Goal: Task Accomplishment & Management: Manage account settings

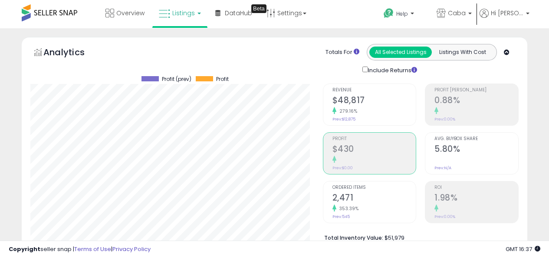
click at [54, 19] on span at bounding box center [50, 12] width 56 height 17
click at [54, 10] on span at bounding box center [50, 12] width 56 height 17
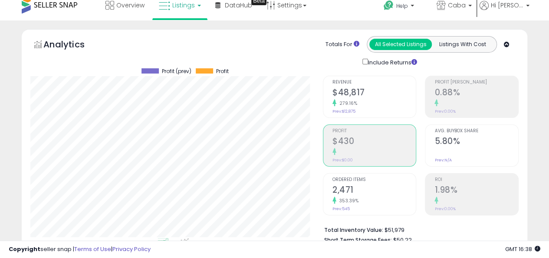
scroll to position [0, 0]
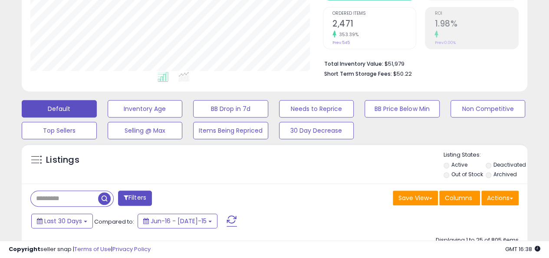
scroll to position [43, 0]
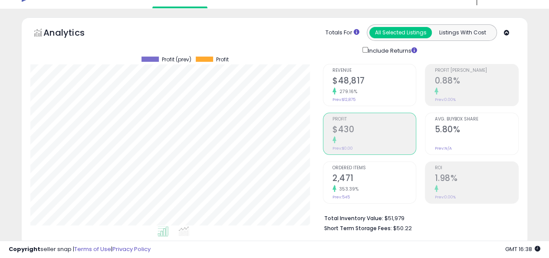
scroll to position [0, 0]
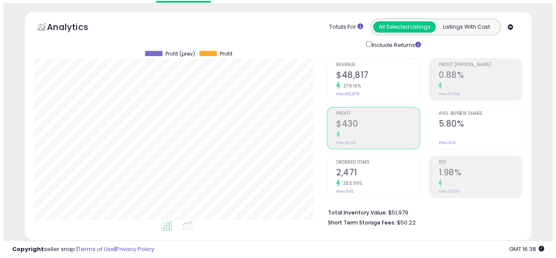
scroll to position [43, 0]
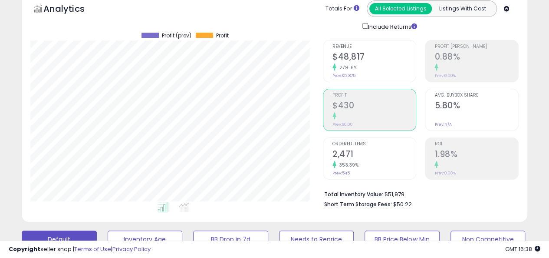
click at [516, 149] on h2 "1.98%" at bounding box center [477, 155] width 84 height 12
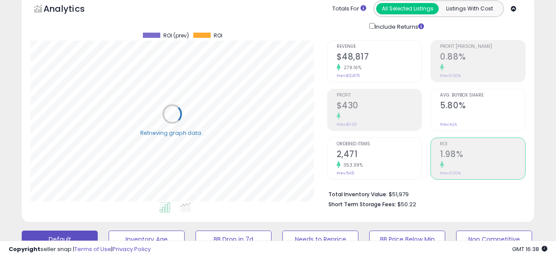
scroll to position [434173, 434058]
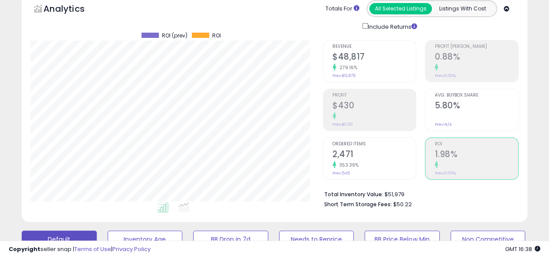
click at [394, 60] on h2 "$48,817" at bounding box center [375, 58] width 84 height 12
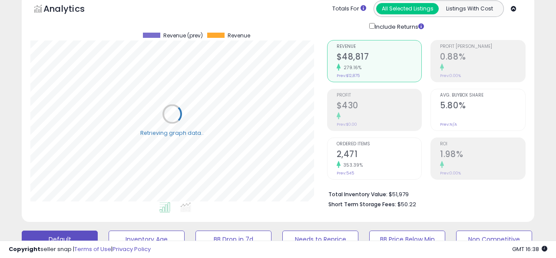
scroll to position [178, 293]
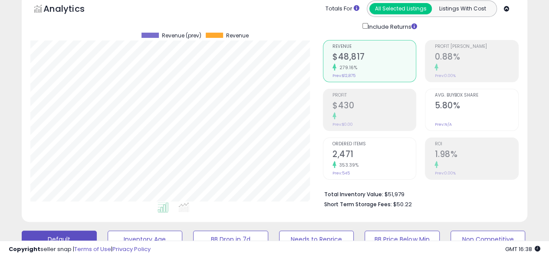
click at [486, 56] on h2 "0.88%" at bounding box center [477, 58] width 84 height 12
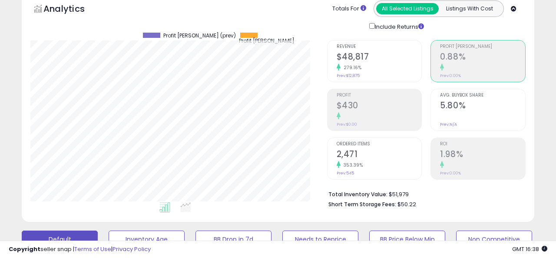
scroll to position [434173, 434058]
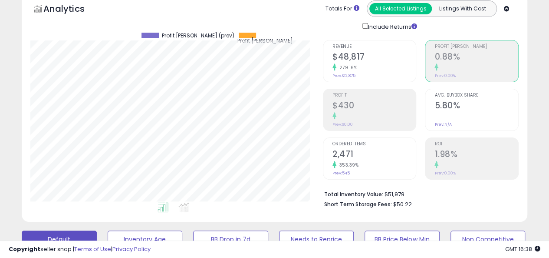
click at [466, 103] on h2 "5.80%" at bounding box center [477, 106] width 84 height 12
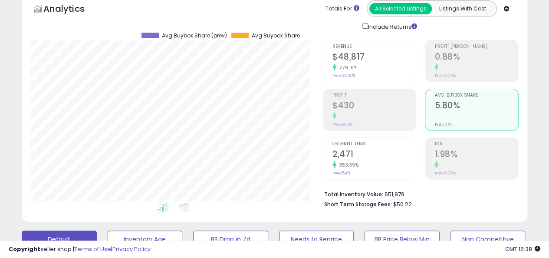
scroll to position [0, 0]
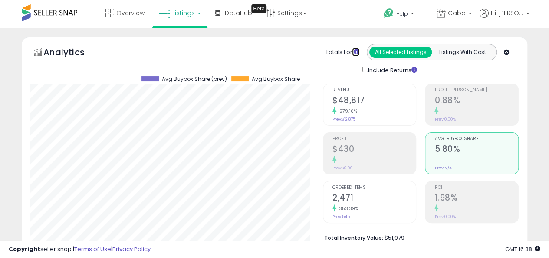
click at [357, 52] on icon at bounding box center [357, 52] width 6 height 6
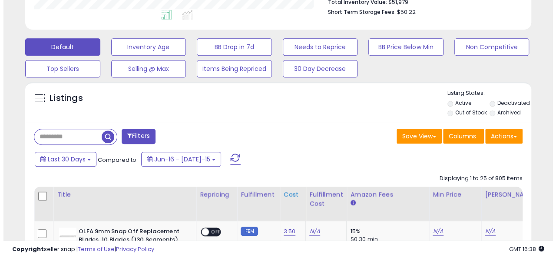
scroll to position [217, 0]
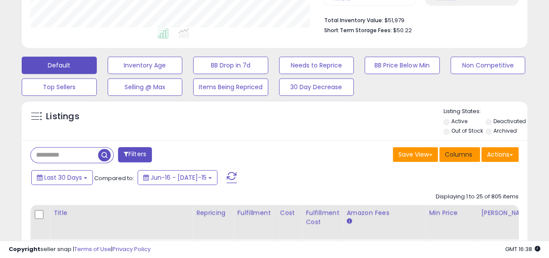
click at [462, 151] on span "Columns" at bounding box center [458, 154] width 27 height 9
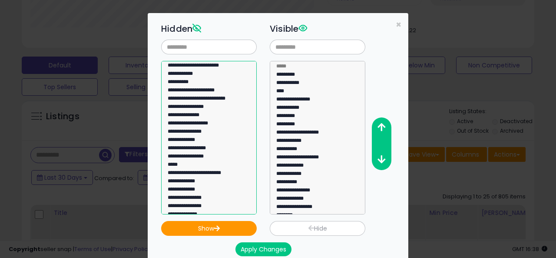
scroll to position [277, 0]
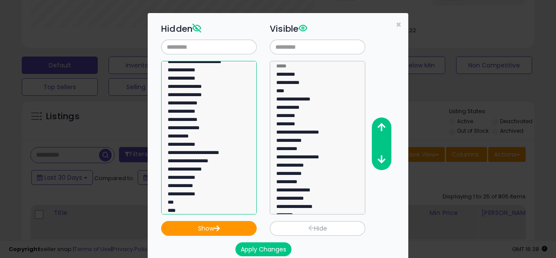
select select "**********"
click at [179, 133] on option "**********" at bounding box center [206, 137] width 78 height 8
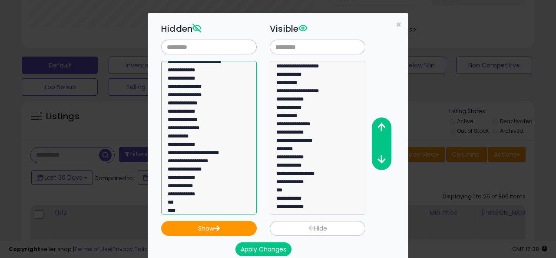
scroll to position [4, 0]
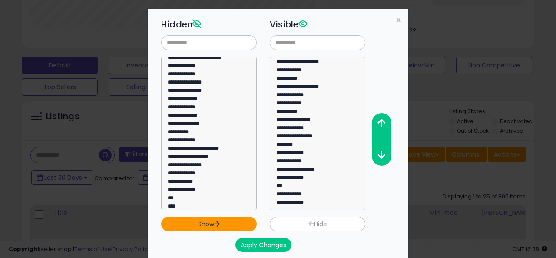
click at [239, 222] on button "Show" at bounding box center [209, 223] width 96 height 15
select select
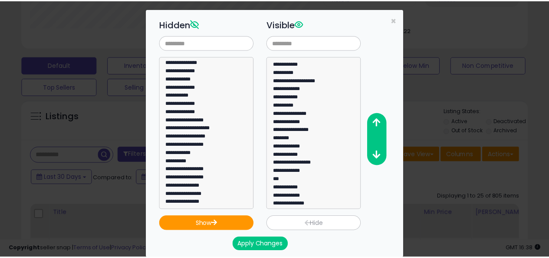
scroll to position [503, 0]
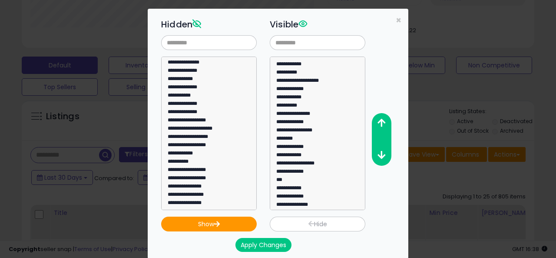
click at [258, 243] on button "Apply Changes" at bounding box center [263, 245] width 56 height 14
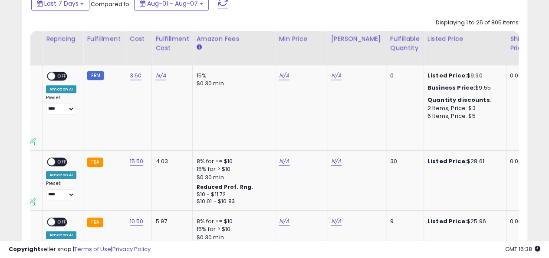
scroll to position [0, 163]
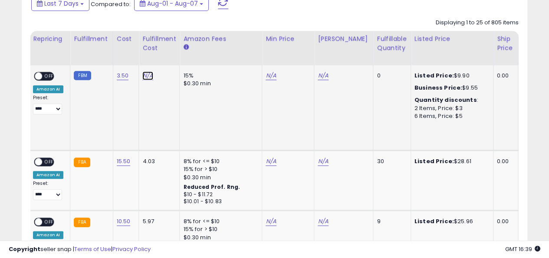
click at [142, 78] on link "N/A" at bounding box center [147, 75] width 10 height 9
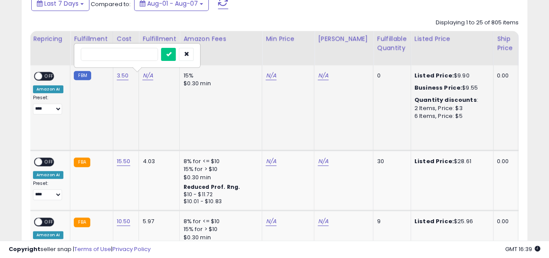
click at [149, 112] on td "N/A" at bounding box center [159, 107] width 41 height 85
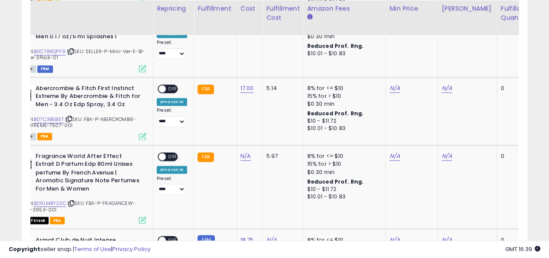
scroll to position [0, 0]
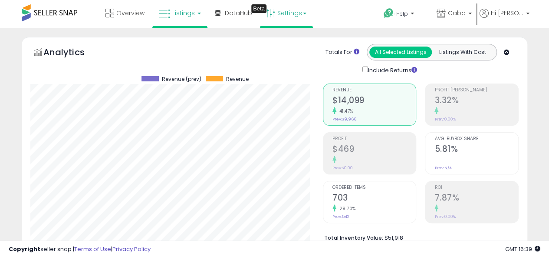
click at [298, 17] on link "Settings" at bounding box center [286, 13] width 53 height 26
click at [295, 40] on link "Store settings" at bounding box center [290, 44] width 39 height 8
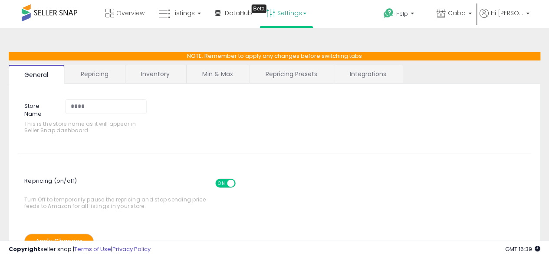
click at [101, 69] on link "Repricing" at bounding box center [94, 74] width 59 height 18
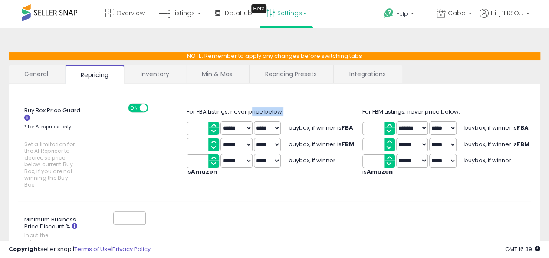
drag, startPoint x: 252, startPoint y: 111, endPoint x: 284, endPoint y: 111, distance: 31.7
click at [284, 111] on div "For FBA Listings, never price below:" at bounding box center [274, 112] width 175 height 8
click at [240, 128] on select "****** *******" at bounding box center [237, 127] width 32 height 13
select select "*******"
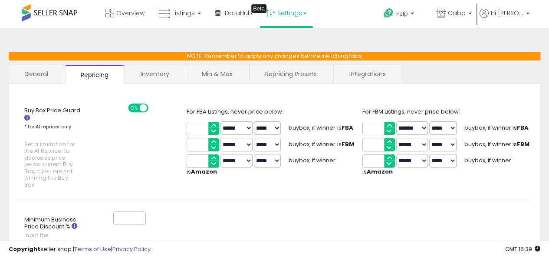
click at [221, 121] on select "****** *******" at bounding box center [237, 127] width 32 height 13
click at [213, 124] on input "*" at bounding box center [203, 128] width 33 height 13
type input "**"
drag, startPoint x: 199, startPoint y: 142, endPoint x: 163, endPoint y: 146, distance: 35.8
click at [163, 146] on div "Buy Box Price Guard * for AI repricer only Set a limitation for the AI Repricer…" at bounding box center [274, 147] width 527 height 89
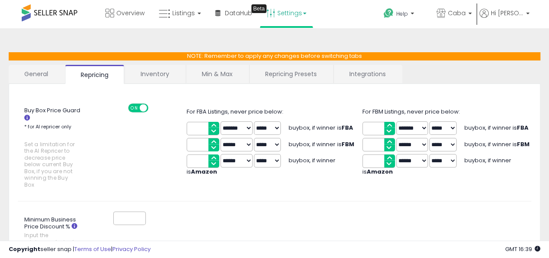
type input "**"
drag, startPoint x: 204, startPoint y: 160, endPoint x: 174, endPoint y: 159, distance: 30.0
click at [174, 159] on div "Buy Box Price Guard * for AI repricer only Set a limitation for the AI Repricer…" at bounding box center [274, 147] width 527 height 89
type input "**"
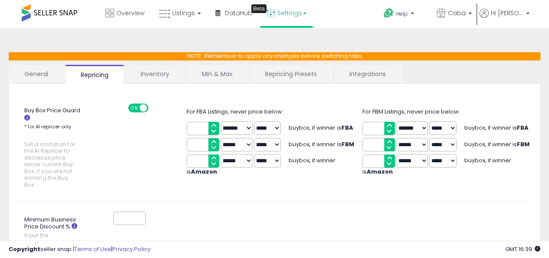
click at [378, 126] on input "**" at bounding box center [379, 128] width 33 height 13
type input "**"
drag, startPoint x: 381, startPoint y: 144, endPoint x: 313, endPoint y: 141, distance: 67.8
click at [312, 142] on div "Buy Box Price Guard * for AI repricer only Set a limitation for the AI Repricer…" at bounding box center [274, 147] width 527 height 89
type input "**"
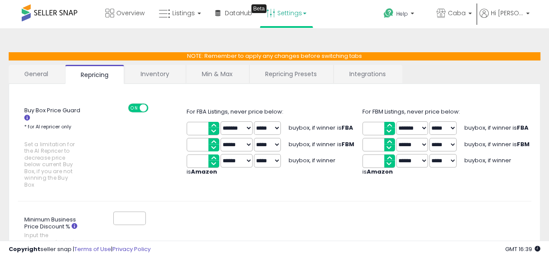
drag, startPoint x: 345, startPoint y: 158, endPoint x: 308, endPoint y: 149, distance: 38.4
click at [314, 154] on div "Buy Box Price Guard * for AI repricer only Set a limitation for the AI Repricer…" at bounding box center [274, 147] width 527 height 89
type input "**"
click at [369, 190] on div "Buy Box Price Guard * for AI repricer only Set a limitation for the AI Repricer…" at bounding box center [274, 147] width 527 height 89
click at [418, 139] on select "****** *******" at bounding box center [413, 144] width 32 height 13
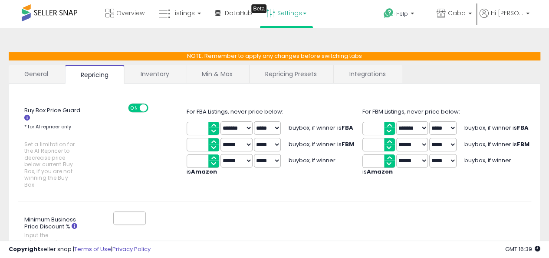
select select "*******"
click at [397, 138] on select "****** *******" at bounding box center [413, 144] width 32 height 13
click at [412, 160] on select "****** *******" at bounding box center [413, 160] width 32 height 13
select select "*******"
click at [397, 154] on select "****** *******" at bounding box center [413, 160] width 32 height 13
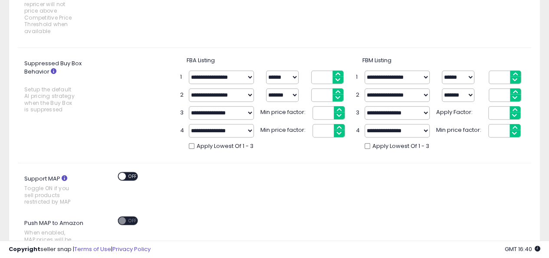
scroll to position [347, 0]
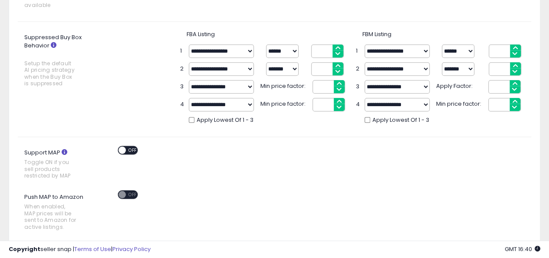
click at [411, 191] on div "ON OFF" at bounding box center [318, 195] width 439 height 11
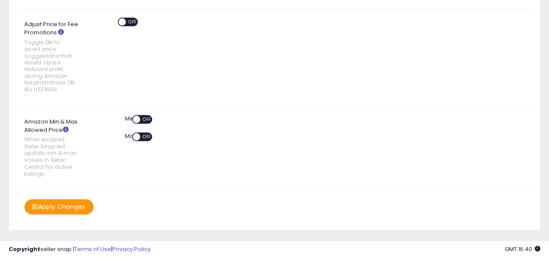
scroll to position [665, 0]
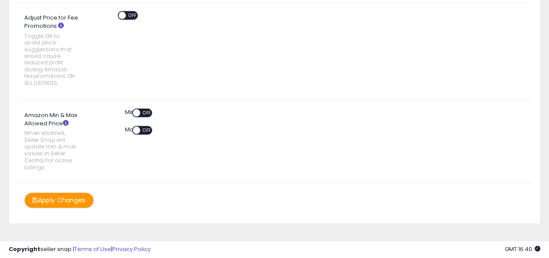
click at [68, 196] on button "Apply Changes" at bounding box center [58, 199] width 69 height 15
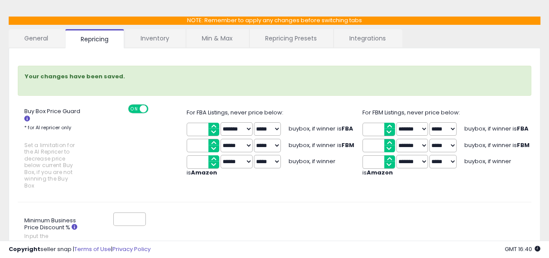
scroll to position [0, 0]
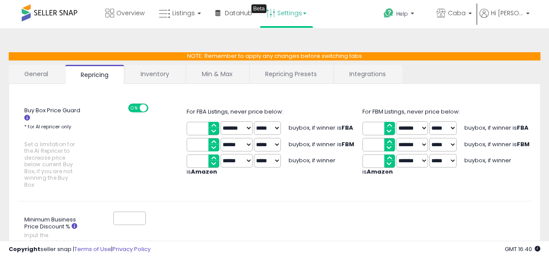
click at [66, 10] on span at bounding box center [50, 12] width 56 height 17
click at [110, 11] on icon at bounding box center [110, 13] width 9 height 9
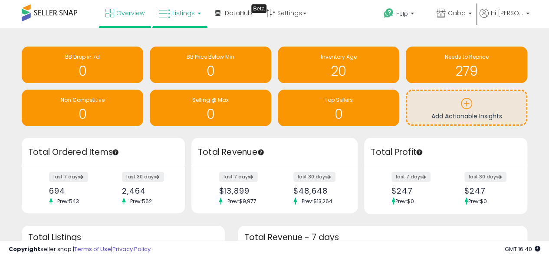
click at [189, 7] on link "Listings" at bounding box center [179, 13] width 55 height 26
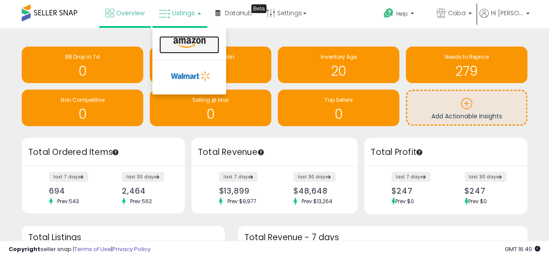
click at [189, 38] on icon at bounding box center [190, 42] width 38 height 11
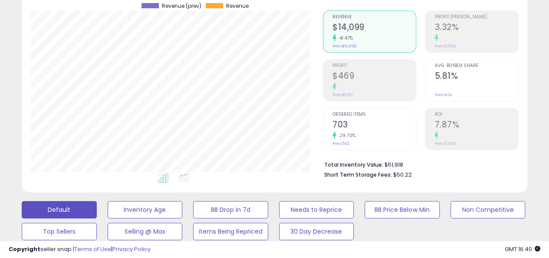
scroll to position [87, 0]
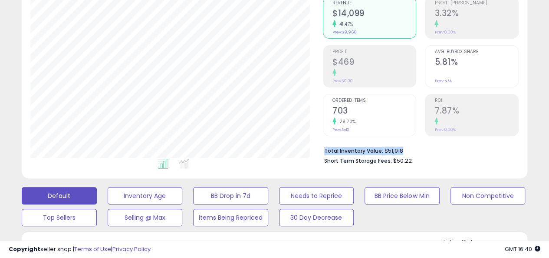
drag, startPoint x: 324, startPoint y: 151, endPoint x: 426, endPoint y: 149, distance: 102.1
click at [426, 149] on div "Total Inventory Value: $51,918 Short Term Storage Fees: $50.22" at bounding box center [421, 152] width 196 height 33
click at [426, 149] on li "Total Inventory Value: $51,918" at bounding box center [418, 150] width 188 height 10
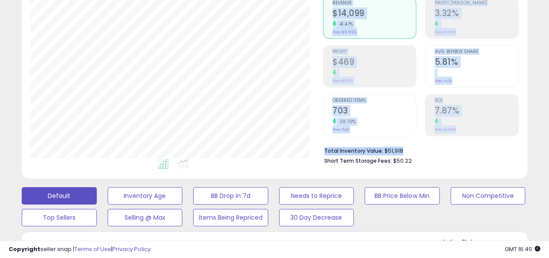
drag, startPoint x: 322, startPoint y: 149, endPoint x: 438, endPoint y: 150, distance: 116.0
click at [438, 150] on div "Retrieving aggregations.. Revenue $14,099 41.47% Prev: $9,966 Profit $469" at bounding box center [421, 79] width 209 height 182
click at [438, 150] on li "Total Inventory Value: $51,918" at bounding box center [418, 150] width 188 height 10
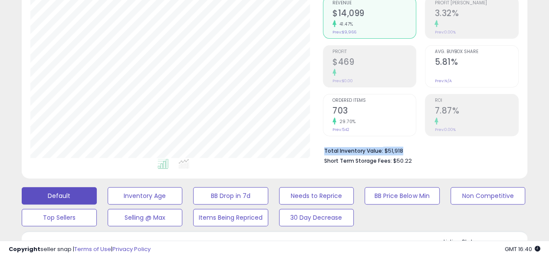
drag, startPoint x: 420, startPoint y: 150, endPoint x: 324, endPoint y: 148, distance: 96.4
click at [324, 148] on li "Total Inventory Value: $51,918" at bounding box center [418, 150] width 188 height 10
click at [324, 148] on b "Total Inventory Value:" at bounding box center [353, 150] width 59 height 7
drag, startPoint x: 324, startPoint y: 148, endPoint x: 403, endPoint y: 149, distance: 78.6
click at [403, 149] on li "Total Inventory Value: $51,918" at bounding box center [418, 150] width 188 height 10
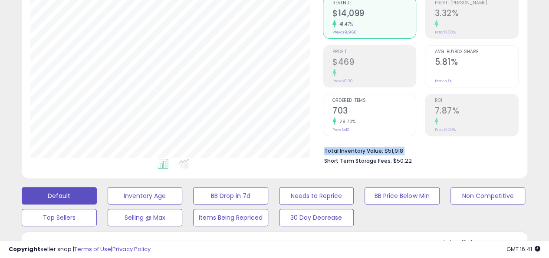
click at [403, 149] on li "Total Inventory Value: $51,918" at bounding box center [418, 150] width 188 height 10
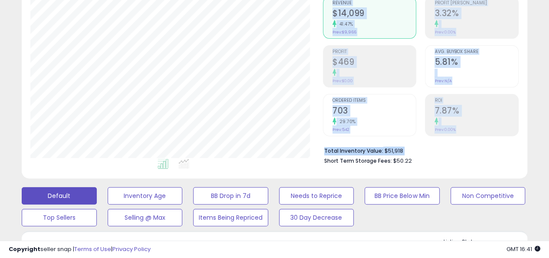
drag, startPoint x: 384, startPoint y: 150, endPoint x: 316, endPoint y: 151, distance: 67.3
click at [317, 151] on div "Retrieving aggregations.. Revenue $14,099 41.47% Prev: $9,966 Profit $469" at bounding box center [421, 79] width 209 height 182
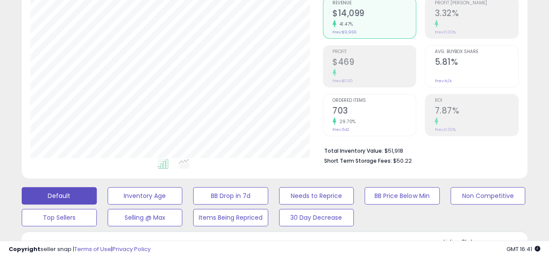
click at [320, 150] on div "Retrieving aggregations.. Revenue $14,099 41.47% Prev: $9,966 Profit $469" at bounding box center [421, 79] width 209 height 182
drag, startPoint x: 323, startPoint y: 150, endPoint x: 405, endPoint y: 151, distance: 82.1
click at [405, 151] on div "Total Inventory Value: $51,918 Short Term Storage Fees: $50.22" at bounding box center [421, 152] width 196 height 33
click at [405, 151] on li "Total Inventory Value: $51,918" at bounding box center [418, 150] width 188 height 10
drag, startPoint x: 407, startPoint y: 148, endPoint x: 324, endPoint y: 149, distance: 82.1
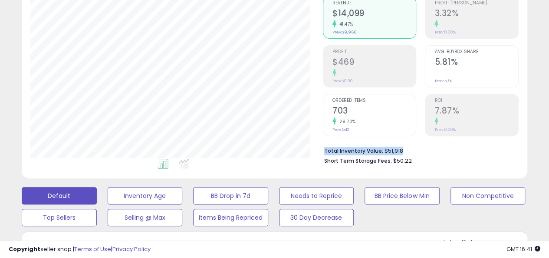
click at [324, 149] on li "Total Inventory Value: $51,918" at bounding box center [418, 150] width 188 height 10
click at [324, 149] on b "Total Inventory Value:" at bounding box center [353, 150] width 59 height 7
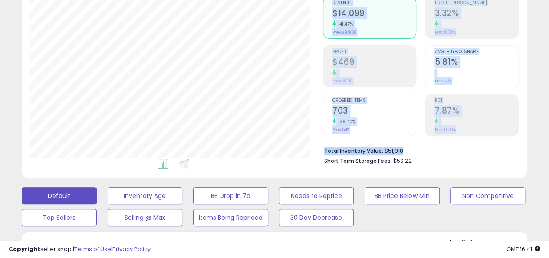
drag, startPoint x: 322, startPoint y: 149, endPoint x: 408, endPoint y: 151, distance: 86.0
click at [408, 151] on div "Retrieving aggregations.. Revenue $14,099 41.47% Prev: $9,966 Profit $469" at bounding box center [421, 79] width 209 height 182
click at [408, 151] on li "Total Inventory Value: $51,918" at bounding box center [418, 150] width 188 height 10
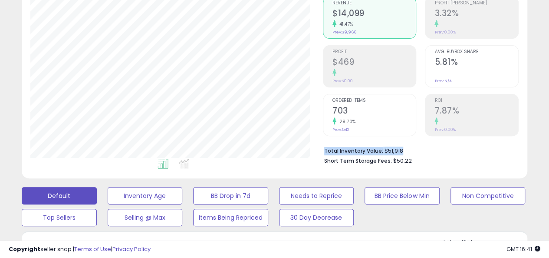
drag, startPoint x: 324, startPoint y: 150, endPoint x: 400, endPoint y: 148, distance: 76.5
click at [400, 148] on li "Total Inventory Value: $51,918" at bounding box center [418, 150] width 188 height 10
drag, startPoint x: 334, startPoint y: 161, endPoint x: 427, endPoint y: 159, distance: 92.1
click at [427, 159] on li "Short Term Storage Fees: $50.22" at bounding box center [418, 160] width 188 height 10
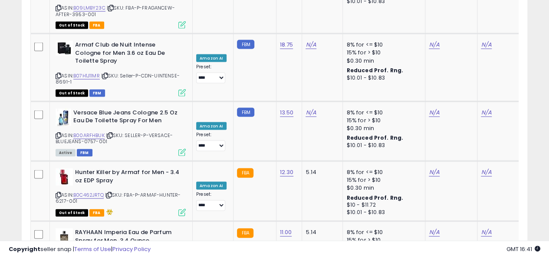
scroll to position [0, 0]
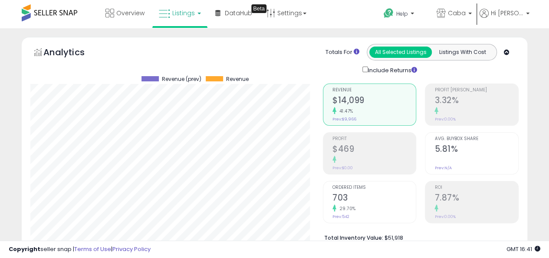
click at [535, 65] on div "Include Returns" at bounding box center [453, 70] width 195 height 10
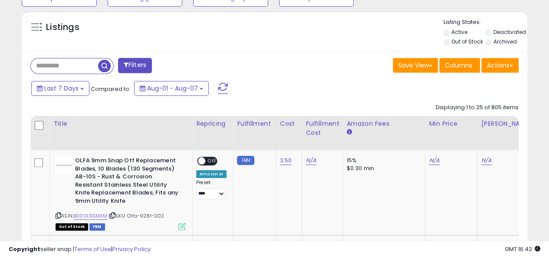
scroll to position [304, 0]
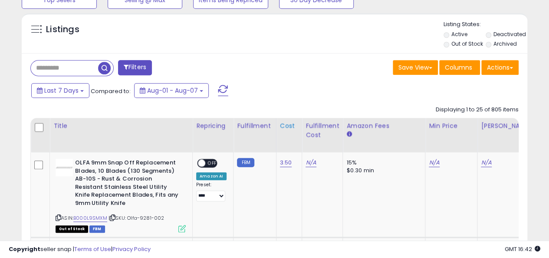
click at [287, 124] on div "Cost" at bounding box center [289, 125] width 19 height 9
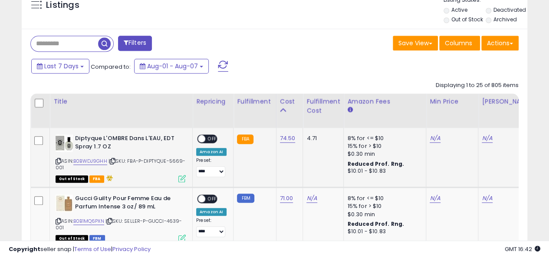
scroll to position [347, 0]
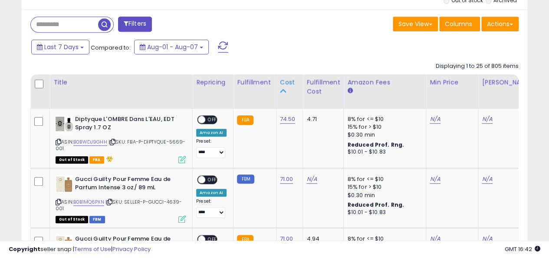
click at [282, 89] on icon at bounding box center [283, 91] width 6 height 6
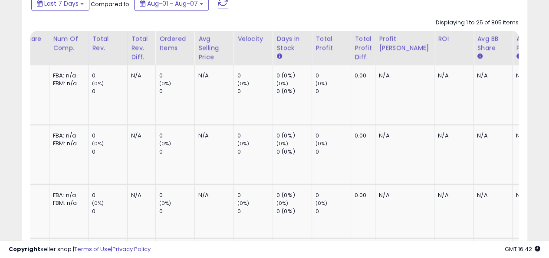
scroll to position [0, 0]
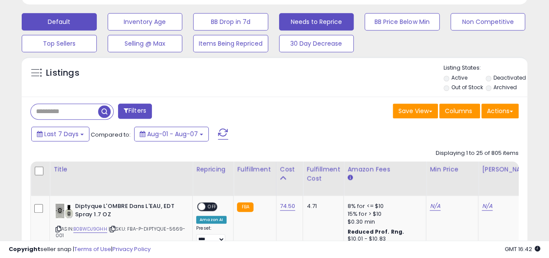
click at [183, 20] on button "Needs to Reprice" at bounding box center [145, 21] width 75 height 17
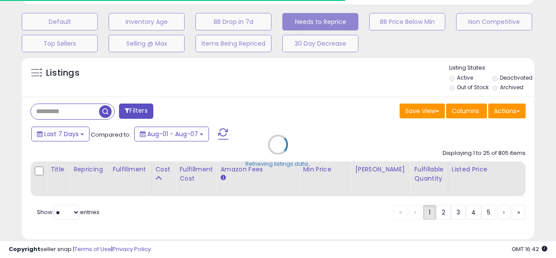
click at [7, 43] on div "Default Inventory Age BB Drop in 7d Needs to Reprice BB Price Below Min Non Com…" at bounding box center [277, 30] width 547 height 43
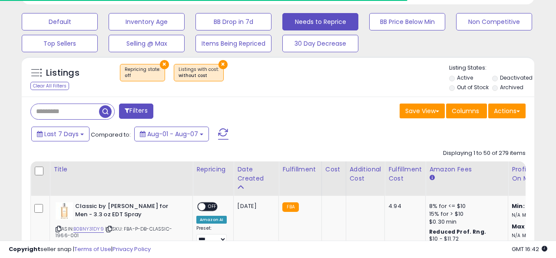
select select "**"
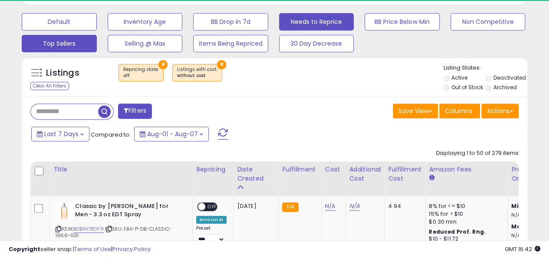
click at [49, 30] on button "Top Sellers" at bounding box center [59, 21] width 75 height 17
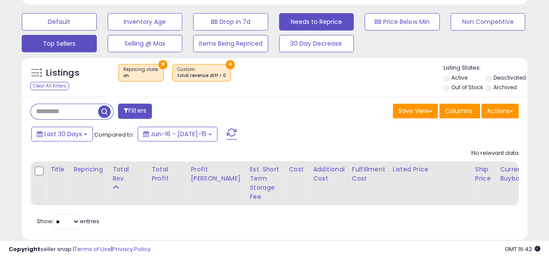
click at [97, 25] on button "Needs to Reprice" at bounding box center [59, 21] width 75 height 17
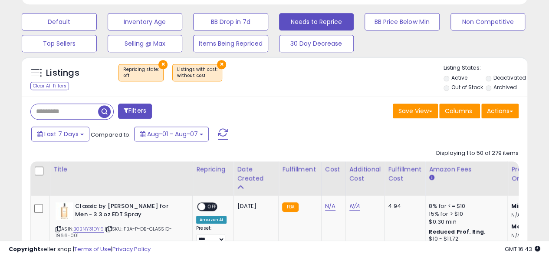
scroll to position [178, 293]
click at [217, 63] on button "×" at bounding box center [221, 64] width 9 height 9
click at [0, 0] on div "Retrieving listings data.." at bounding box center [0, 0] width 0 height 0
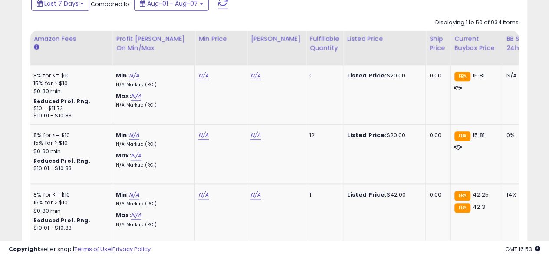
scroll to position [0, 399]
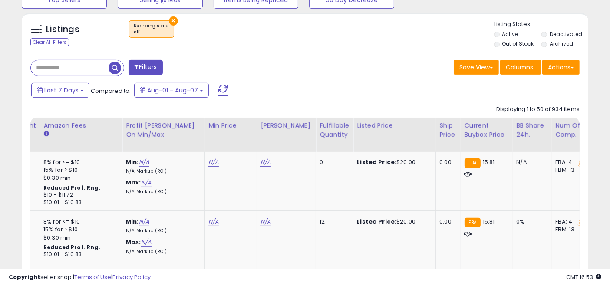
drag, startPoint x: 556, startPoint y: 4, endPoint x: 368, endPoint y: 90, distance: 206.6
click at [368, 90] on div "Last 7 Days Compared to: Aug-01 - Aug-07" at bounding box center [235, 92] width 412 height 20
click at [549, 162] on span "Low FBM: 15.81" at bounding box center [610, 166] width 37 height 8
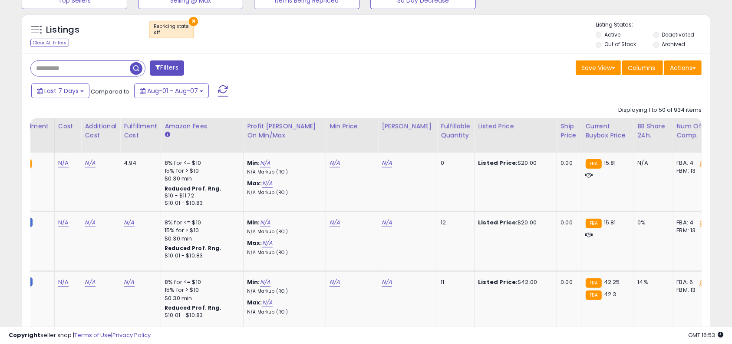
drag, startPoint x: 613, startPoint y: 4, endPoint x: 403, endPoint y: 47, distance: 214.7
click at [401, 40] on div "× Repricing state : off" at bounding box center [367, 33] width 458 height 24
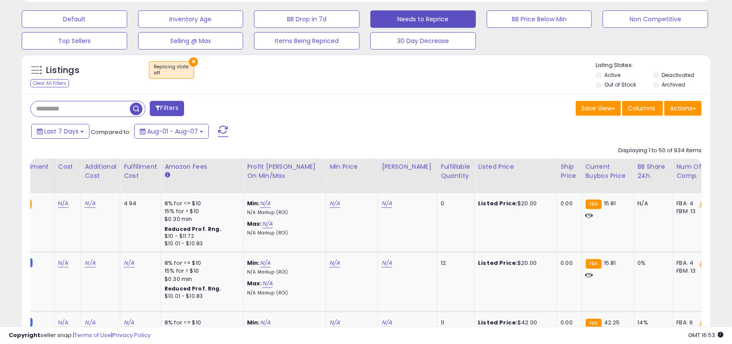
click at [292, 111] on div "Filters" at bounding box center [195, 109] width 342 height 17
click at [194, 59] on button "×" at bounding box center [193, 61] width 9 height 9
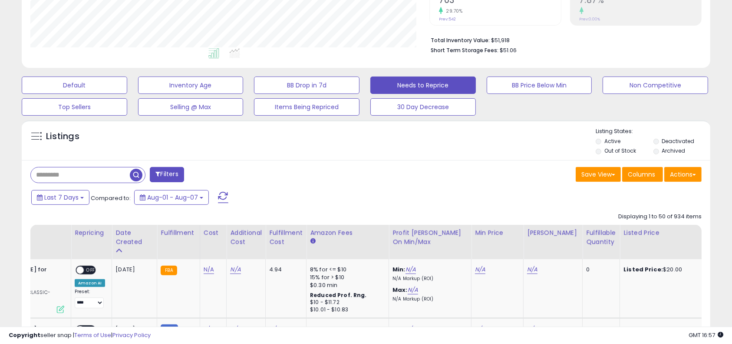
scroll to position [178, 400]
